Goal: Find specific page/section: Find specific page/section

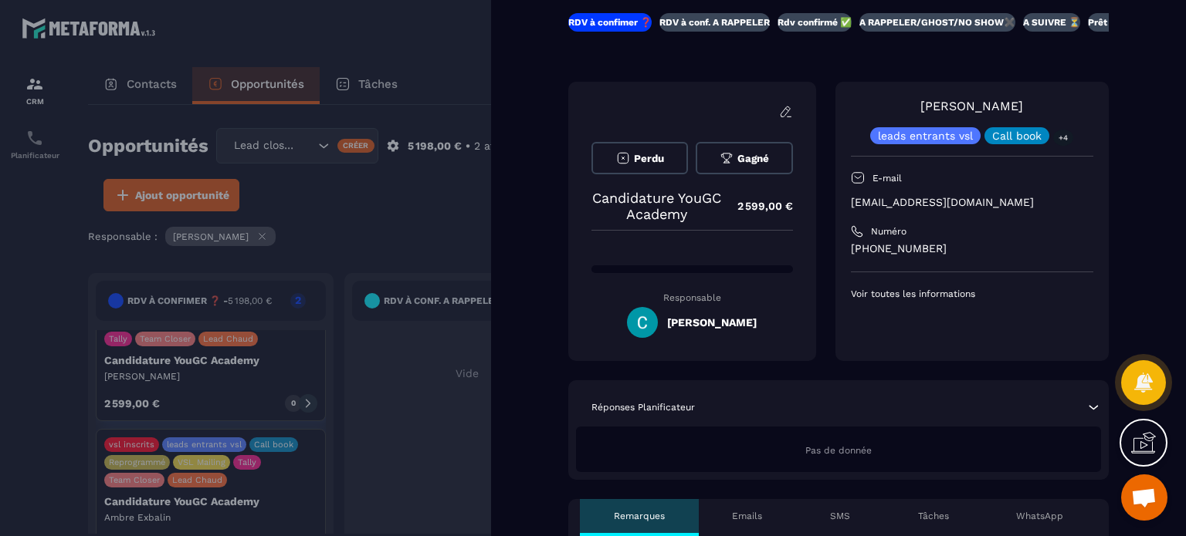
scroll to position [77, 0]
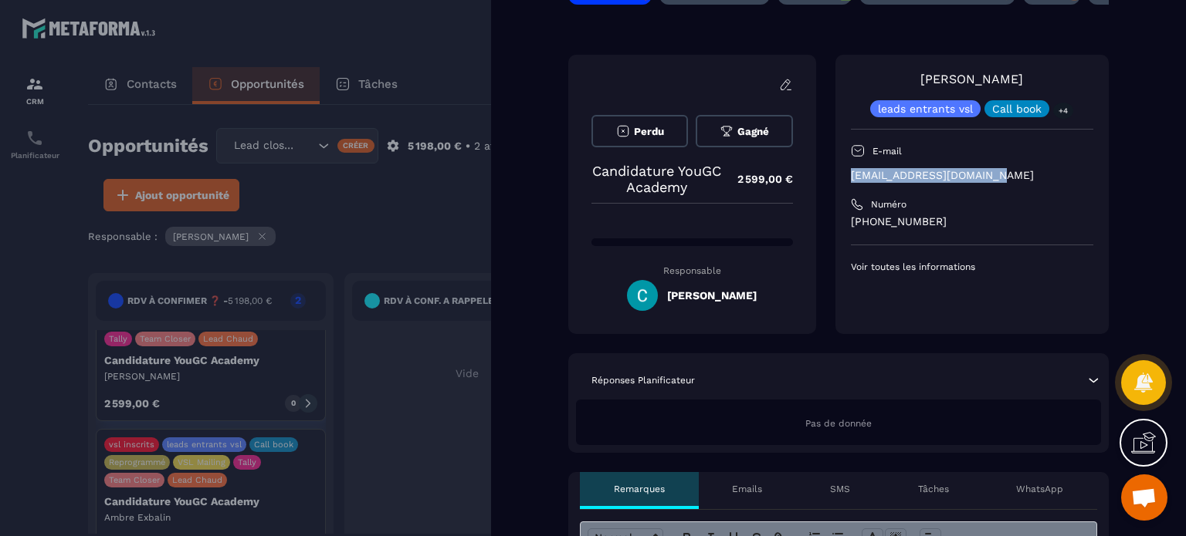
drag, startPoint x: 998, startPoint y: 168, endPoint x: 846, endPoint y: 170, distance: 152.1
click at [846, 170] on div "[PERSON_NAME] leads entrants vsl Call book +4 E-mail [EMAIL_ADDRESS][DOMAIN_NAM…" at bounding box center [971, 194] width 273 height 279
copy p "[EMAIL_ADDRESS][DOMAIN_NAME]"
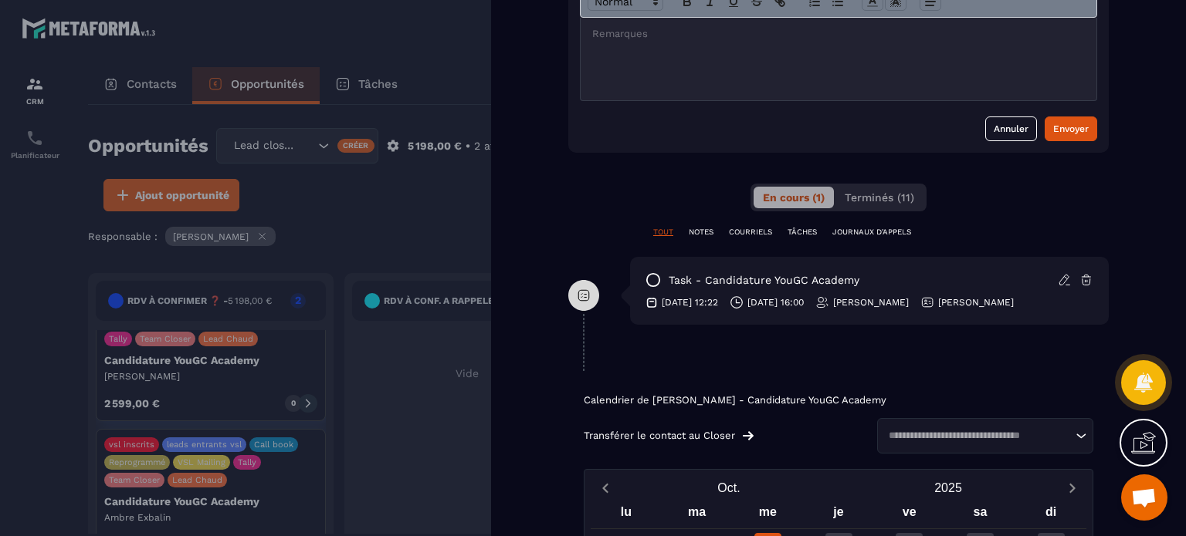
scroll to position [618, 0]
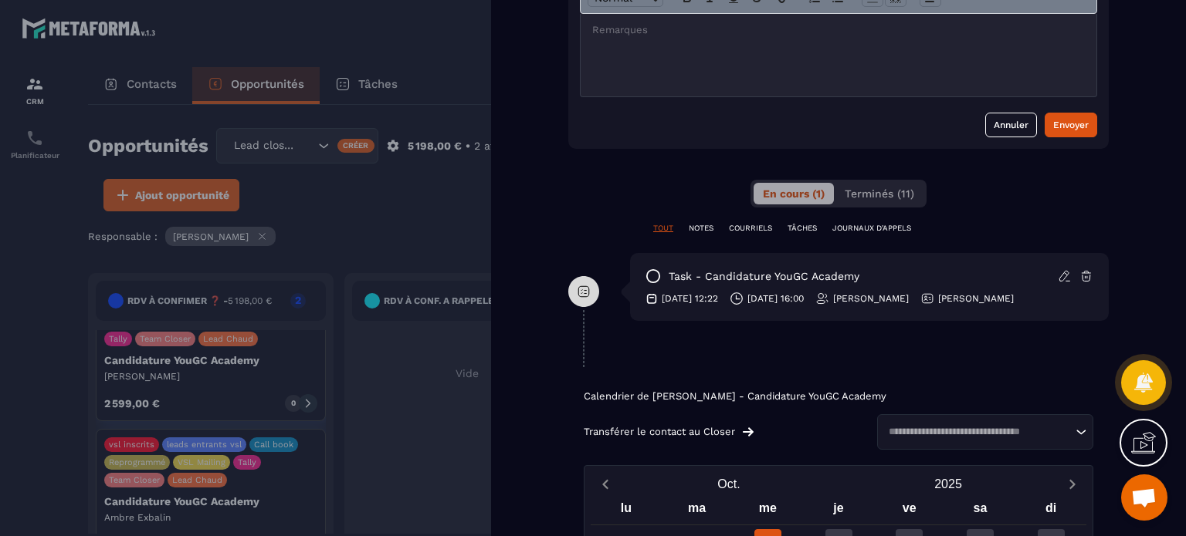
click at [777, 280] on p "task - Candidature YouGC Academy" at bounding box center [763, 276] width 191 height 15
click at [769, 302] on p "[DATE] 16:00" at bounding box center [775, 299] width 56 height 12
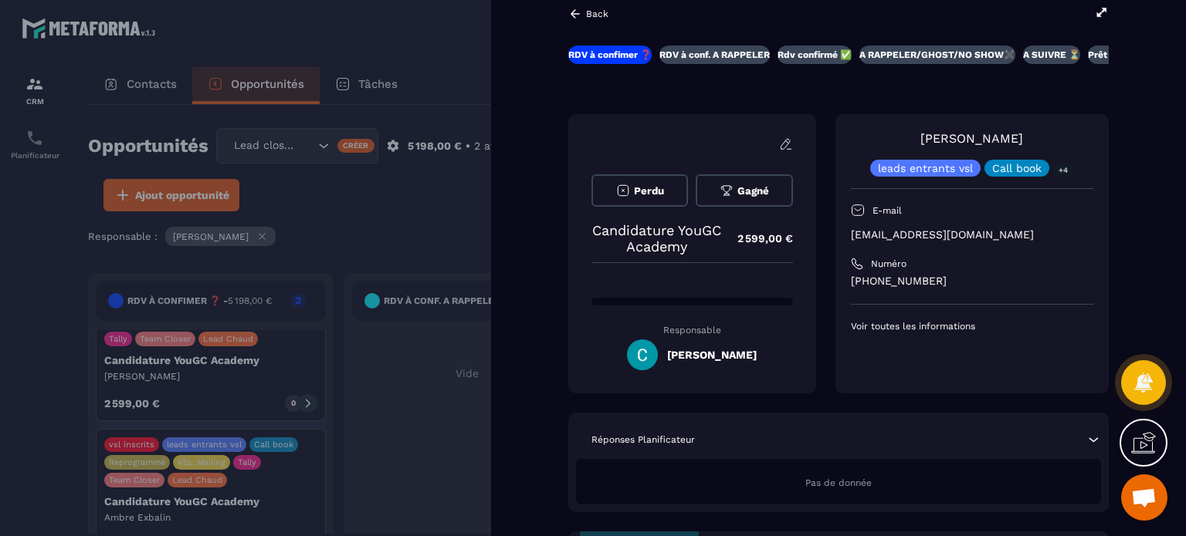
scroll to position [0, 0]
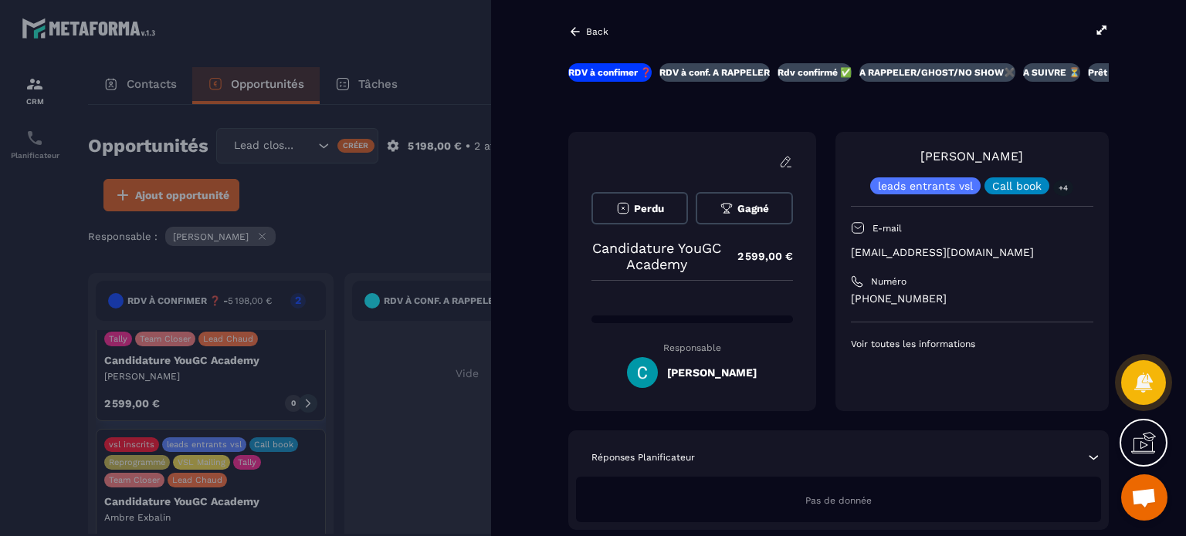
click at [572, 30] on icon at bounding box center [574, 31] width 9 height 8
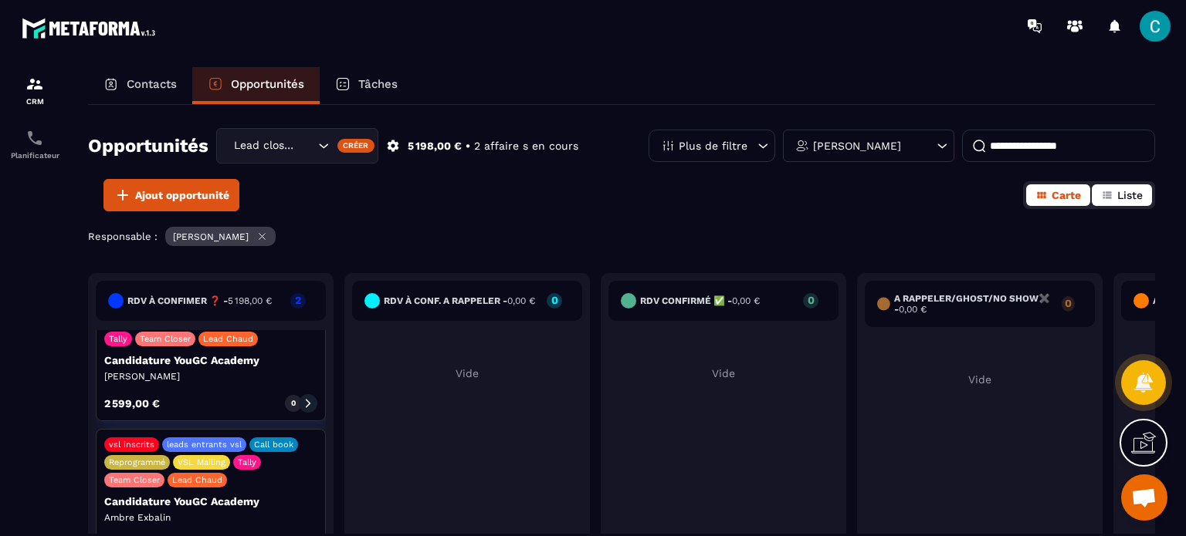
click at [1139, 195] on span "Liste" at bounding box center [1129, 195] width 25 height 12
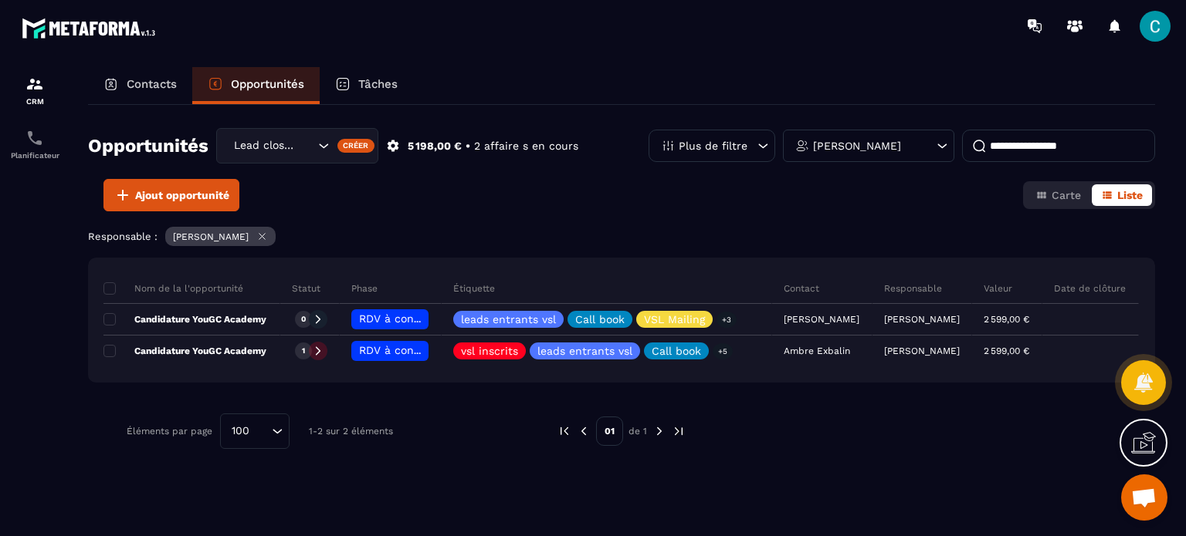
click at [182, 83] on div "Contacts" at bounding box center [140, 85] width 104 height 37
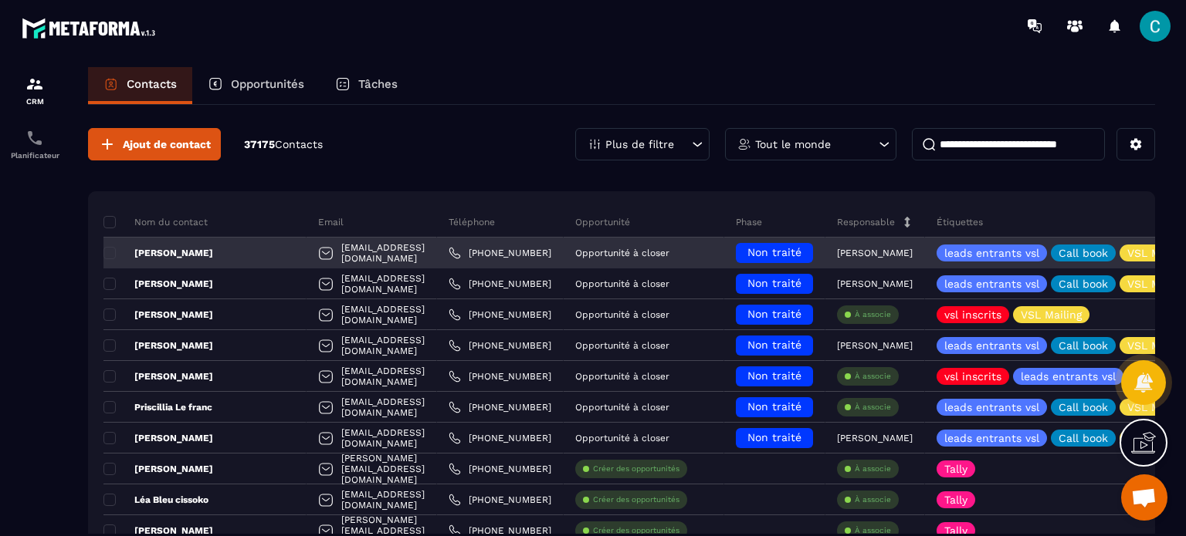
click at [664, 252] on p "Opportunité à closer" at bounding box center [622, 253] width 94 height 11
click at [168, 251] on p "[PERSON_NAME]" at bounding box center [158, 253] width 110 height 12
